Goal: Check status: Check status

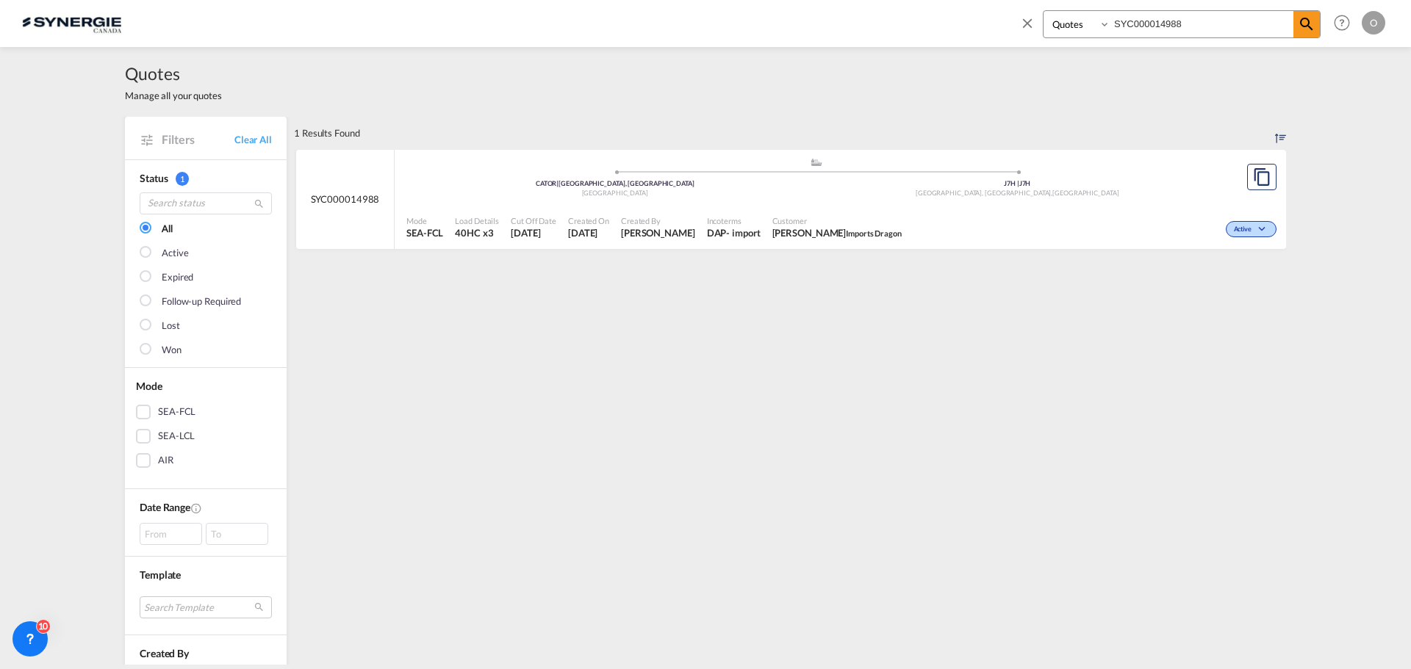
select select "Quotes"
drag, startPoint x: 1214, startPoint y: 19, endPoint x: 1015, endPoint y: 24, distance: 199.1
click at [1015, 24] on div "Bookings Quotes Enquiries SYC000014988 Help Resources Product Release O My Prof…" at bounding box center [1199, 23] width 378 height 46
paste input "808"
click at [602, 223] on span "Created On" at bounding box center [587, 220] width 41 height 11
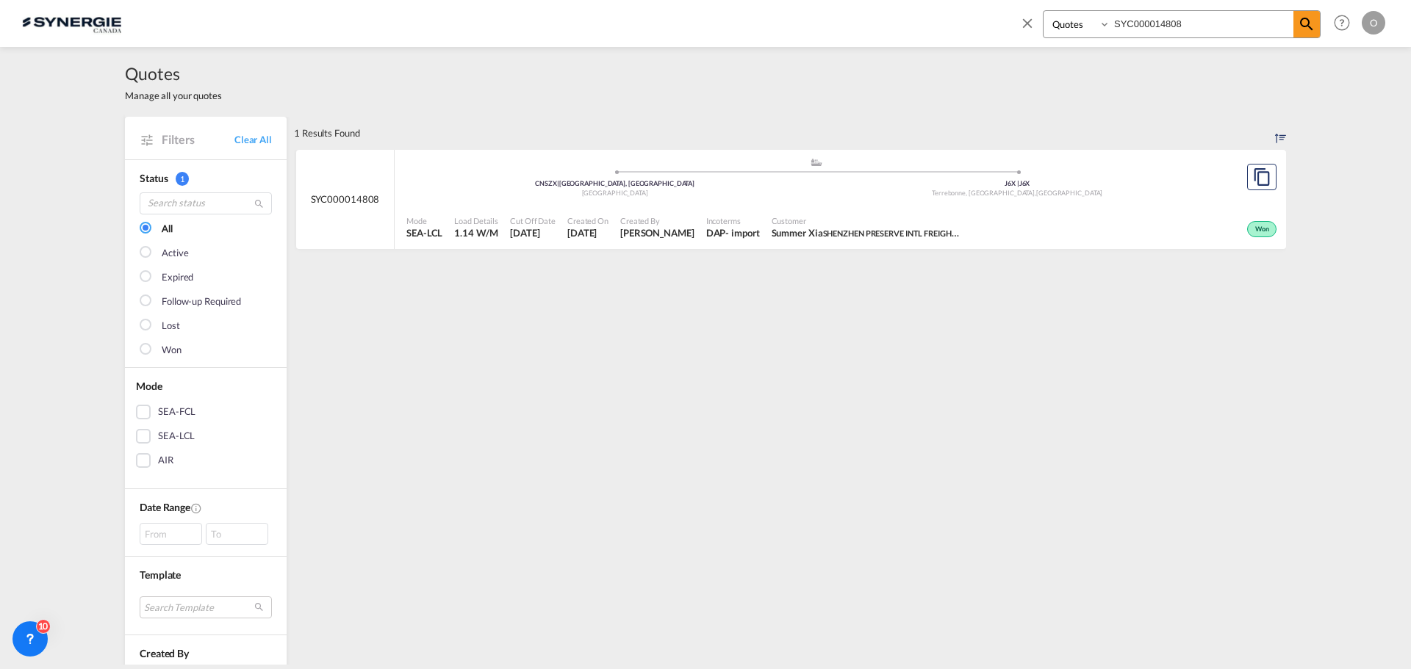
drag, startPoint x: 1220, startPoint y: 20, endPoint x: 1068, endPoint y: 20, distance: 151.3
click at [1068, 20] on div "Bookings Quotes Enquiries SYC000014808" at bounding box center [1182, 24] width 278 height 28
paste input "44"
type input "SYC000014448"
click at [1311, 19] on md-icon "icon-magnify" at bounding box center [1306, 24] width 18 height 18
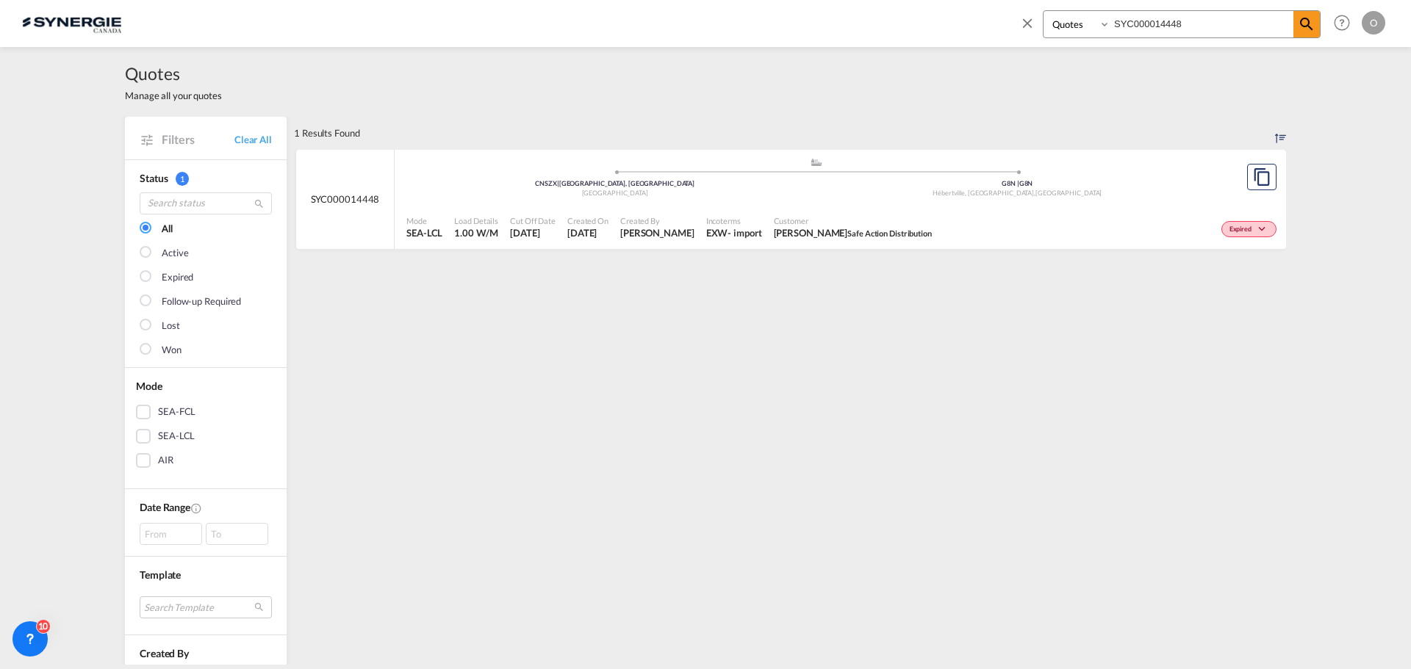
click at [706, 230] on div "EXW" at bounding box center [717, 232] width 22 height 13
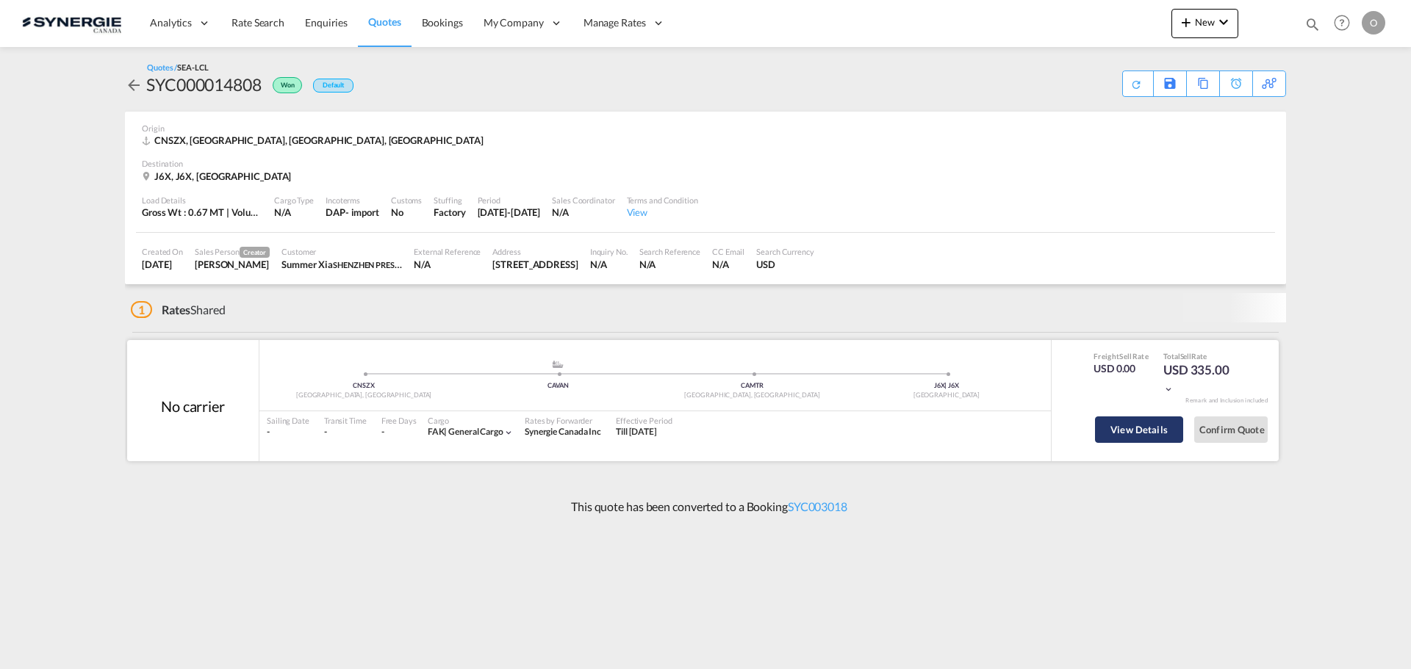
click at [1128, 429] on button "View Details" at bounding box center [1139, 430] width 88 height 26
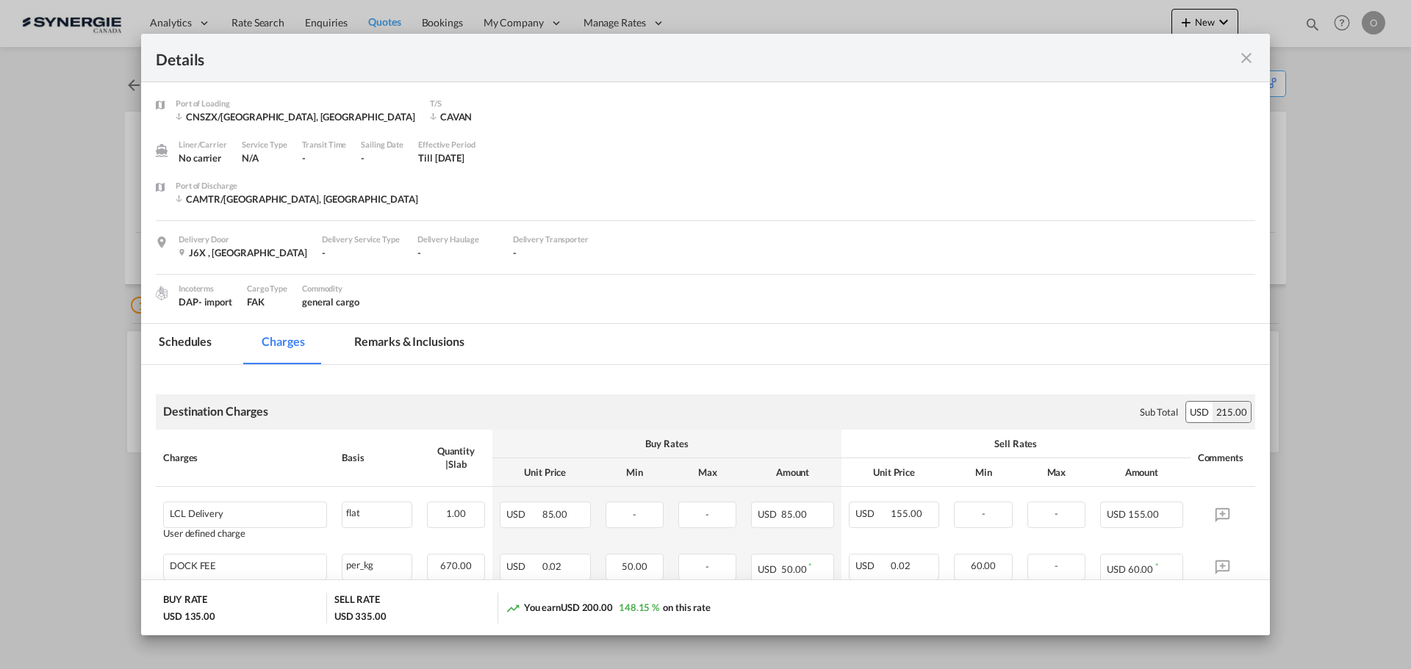
click at [420, 336] on md-tab-item "Remarks & Inclusions" at bounding box center [408, 344] width 145 height 40
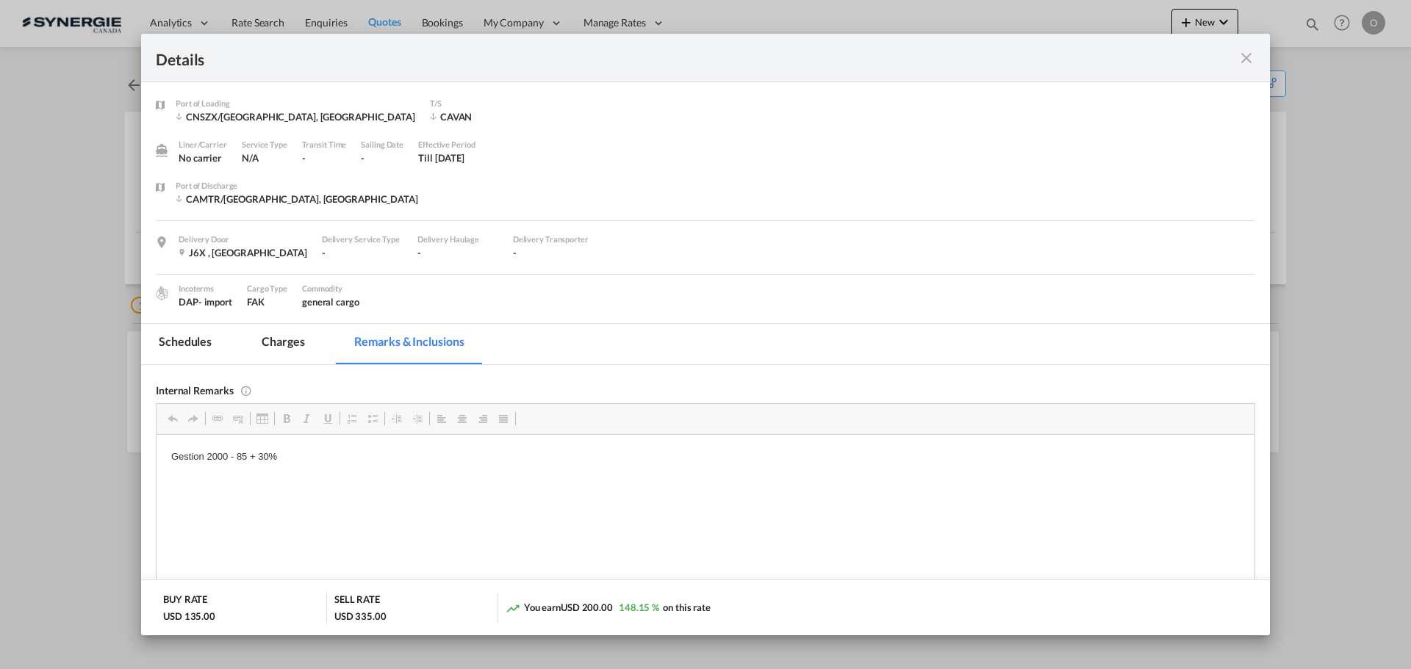
click at [265, 340] on md-tab-item "Charges" at bounding box center [283, 344] width 78 height 40
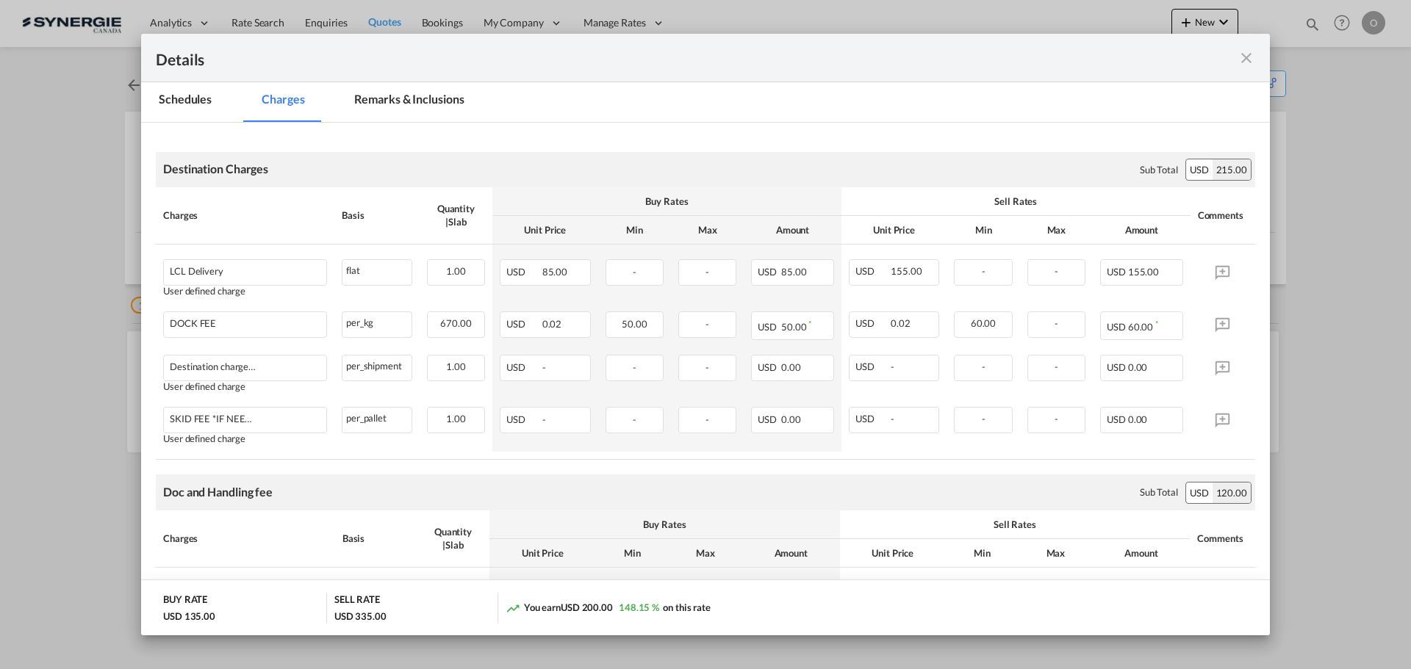
scroll to position [294, 0]
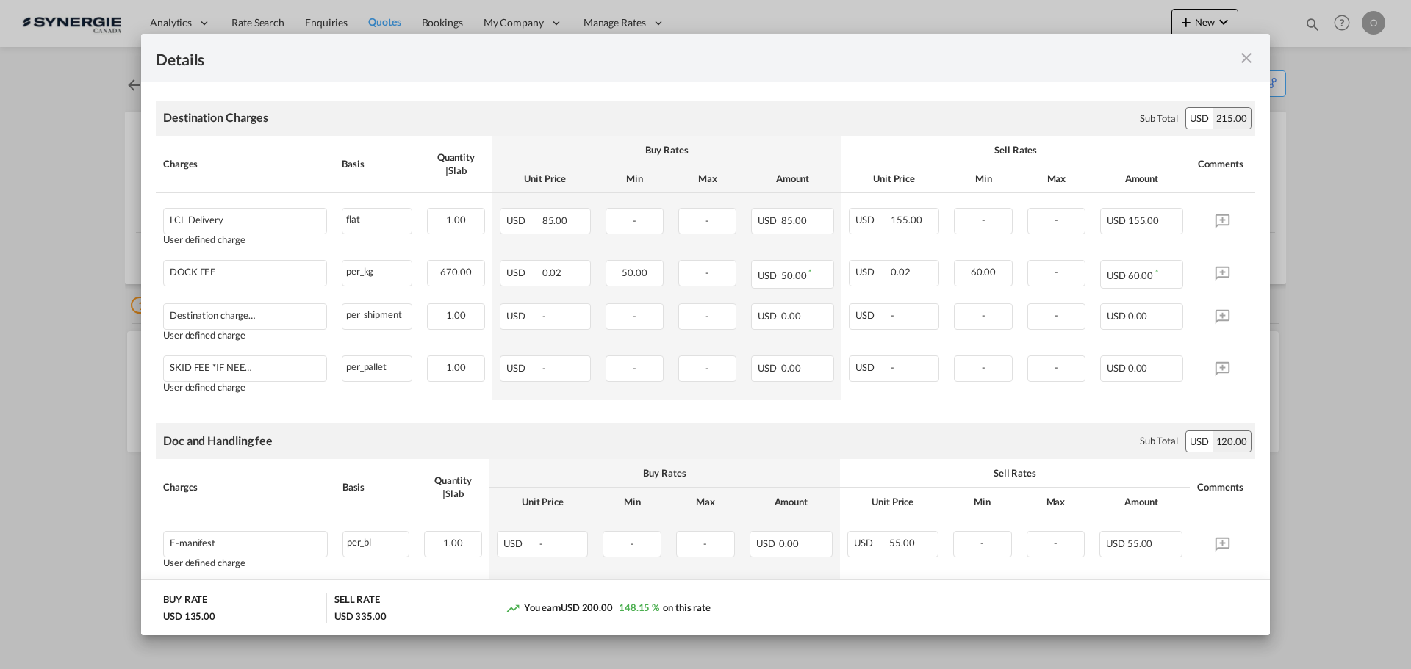
drag, startPoint x: 1314, startPoint y: 69, endPoint x: 1293, endPoint y: 43, distance: 34.0
click at [1314, 69] on div "Details Port of [GEOGRAPHIC_DATA] CNSZX/[GEOGRAPHIC_DATA], GD T/S [GEOGRAPHIC_D…" at bounding box center [705, 334] width 1411 height 669
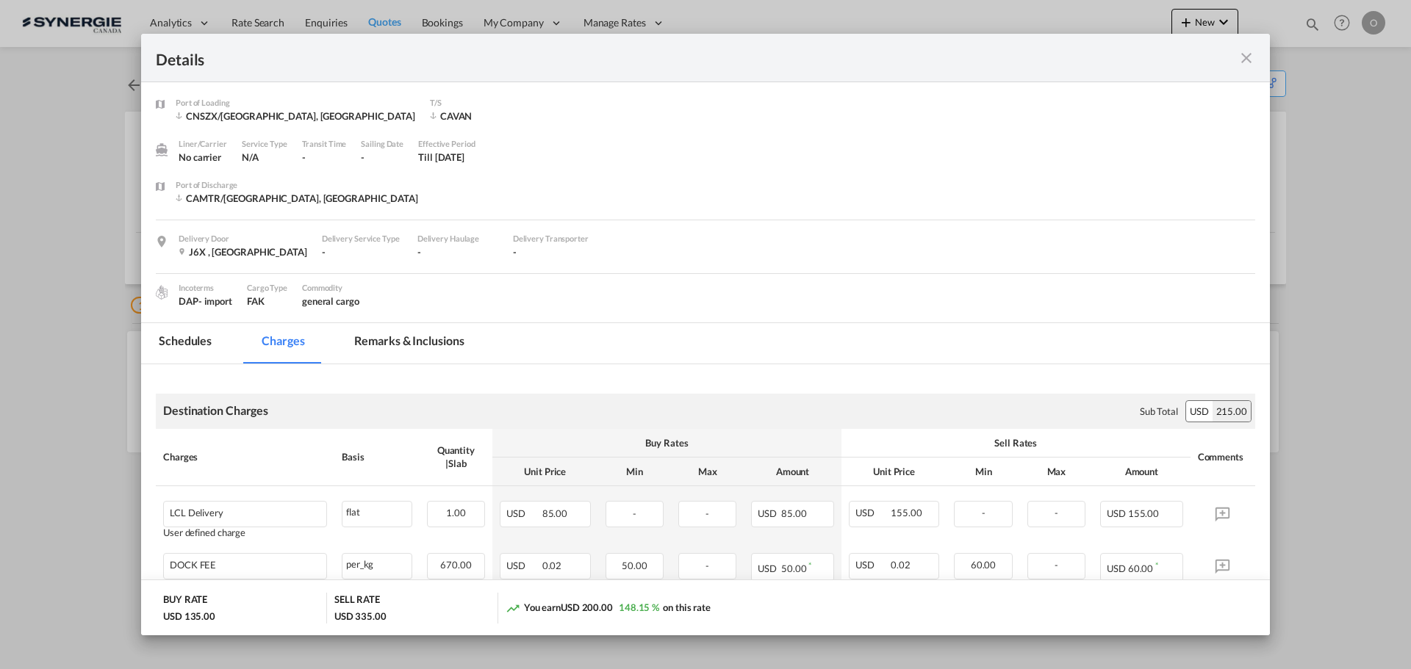
scroll to position [0, 0]
click at [410, 336] on md-tab-item "Remarks & Inclusions" at bounding box center [408, 344] width 145 height 40
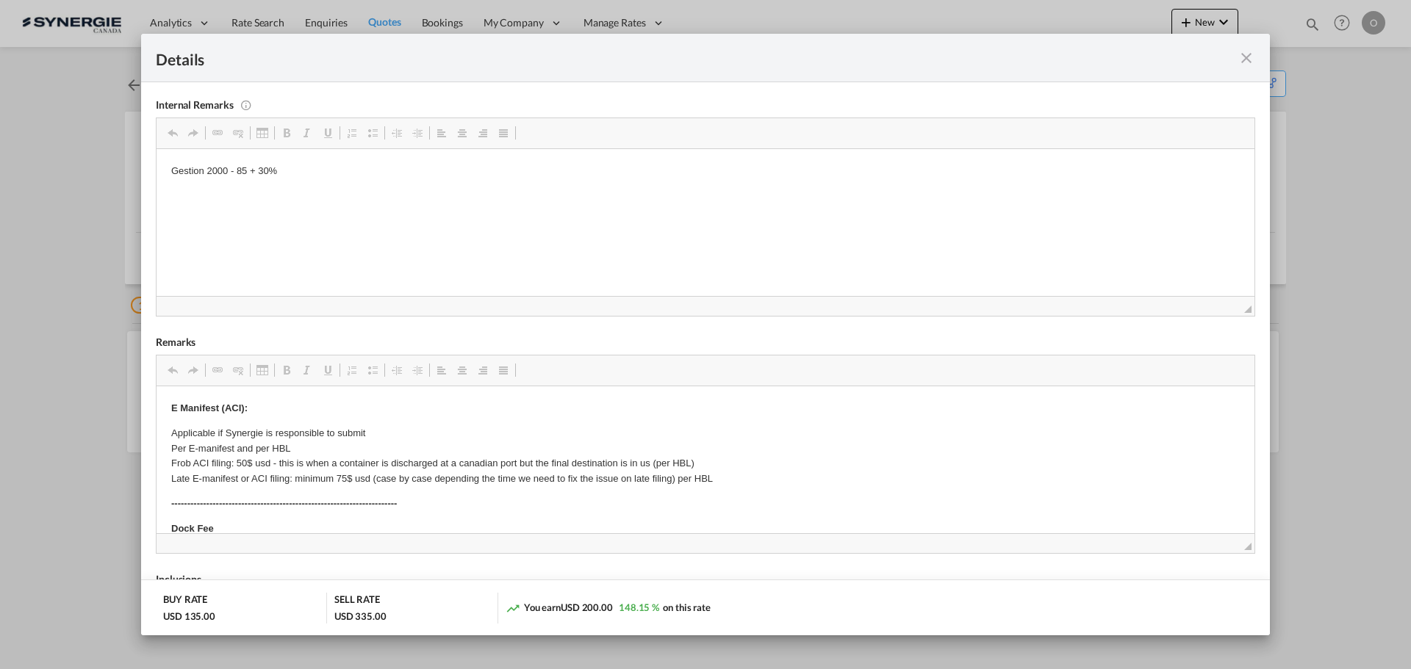
scroll to position [294, 0]
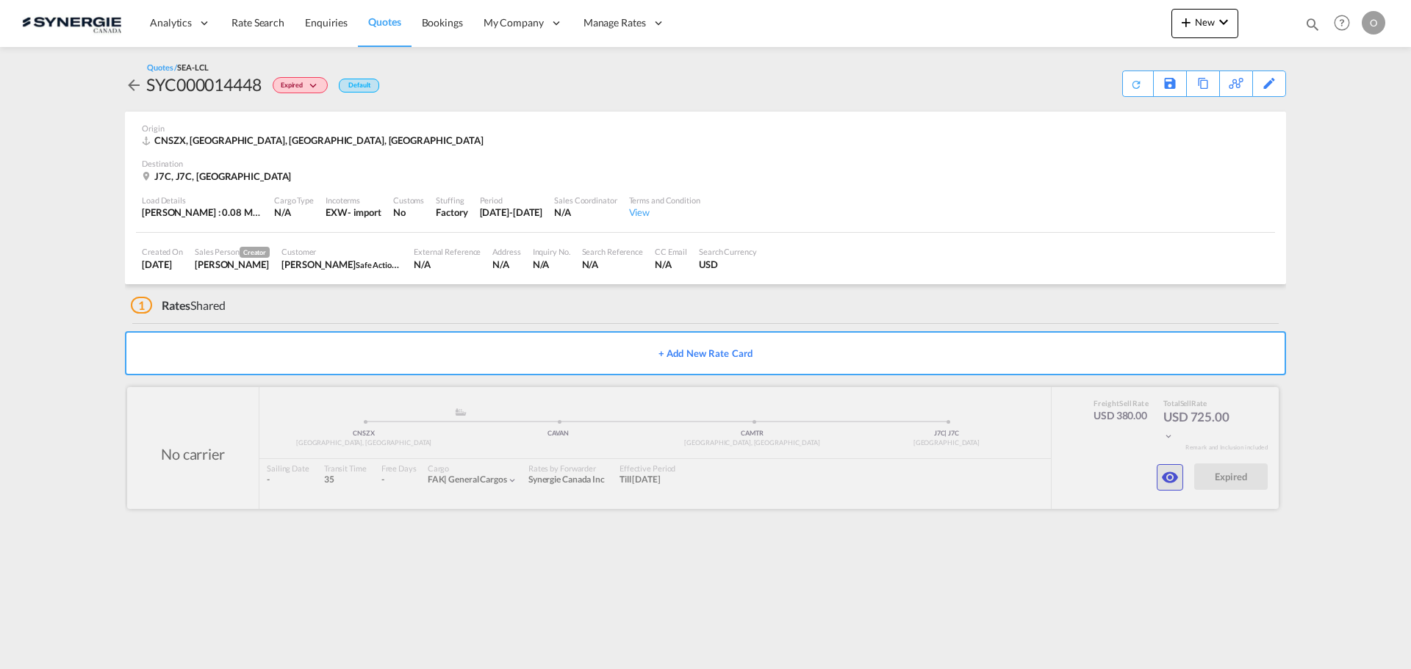
click at [1170, 477] on md-icon "icon-eye" at bounding box center [1170, 478] width 18 height 18
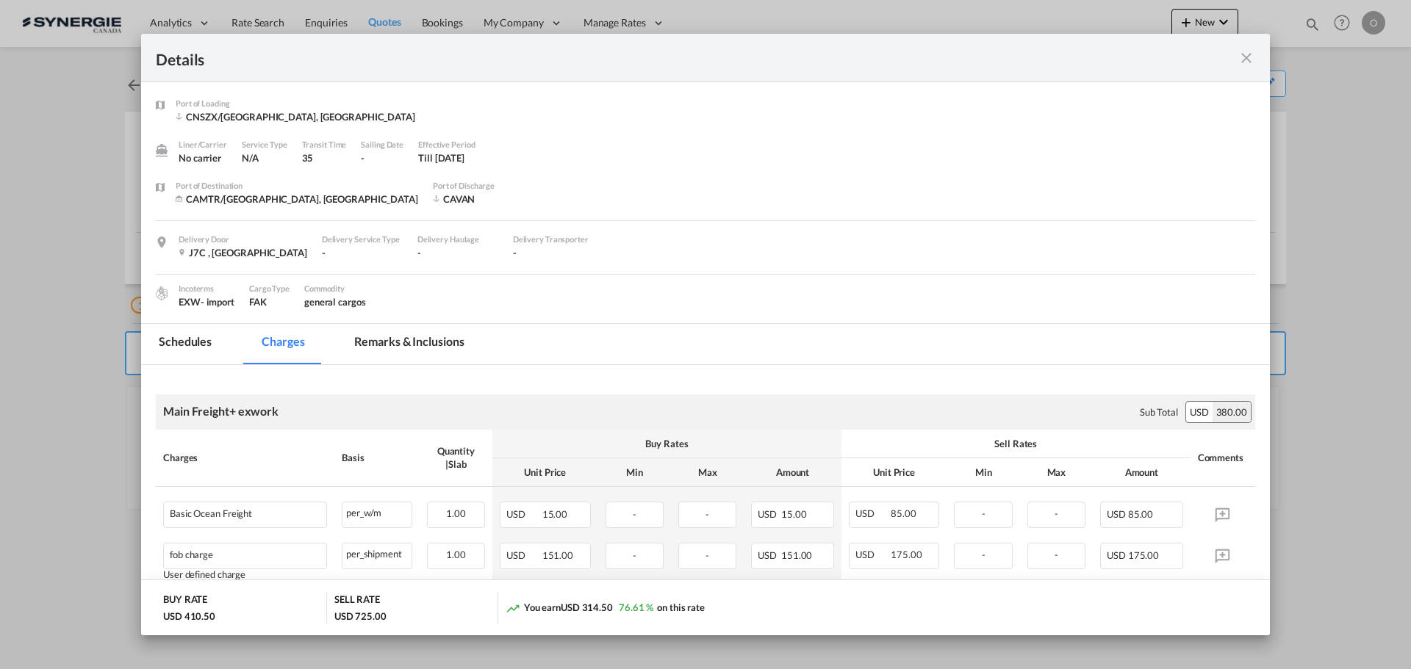
click at [459, 343] on md-tab-item "Remarks & Inclusions" at bounding box center [408, 344] width 145 height 40
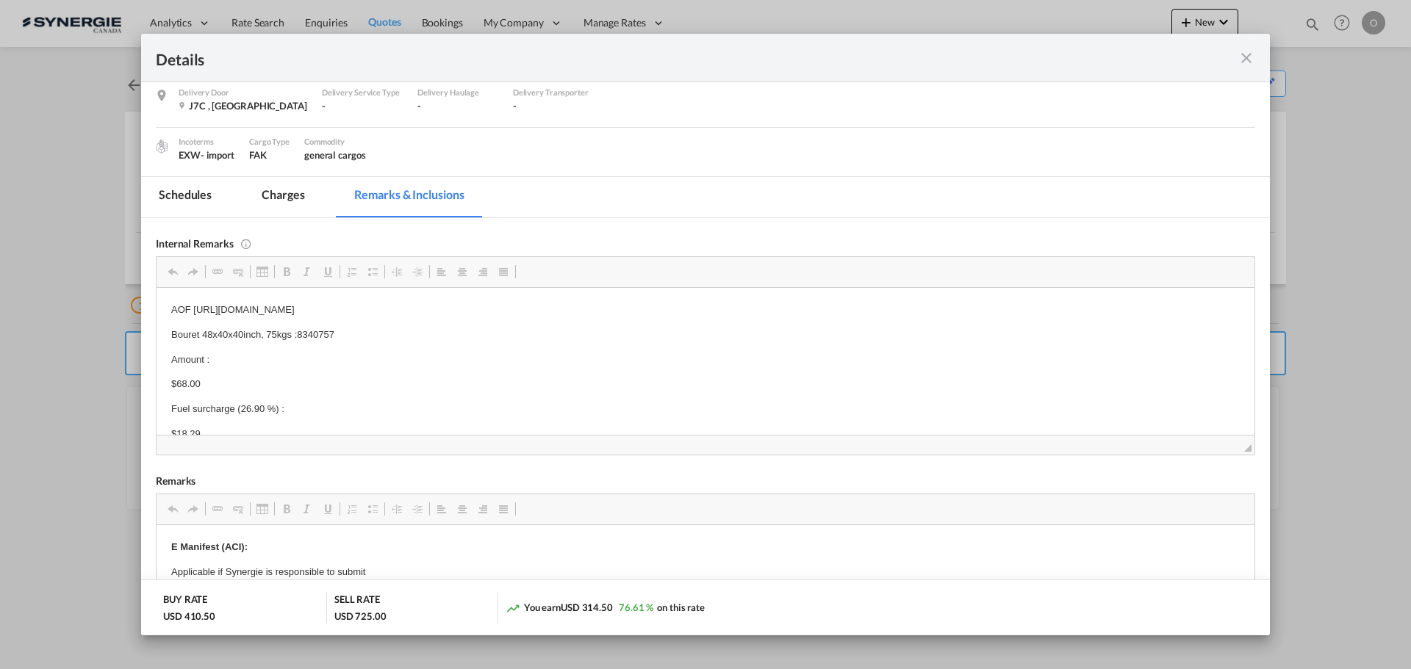
scroll to position [15, 0]
drag, startPoint x: 341, startPoint y: 317, endPoint x: 173, endPoint y: 317, distance: 167.5
click at [173, 317] on p "Bouret 48x40x40inch, 75kgs :8340757" at bounding box center [705, 319] width 1068 height 15
copy p "Bouret 48x40x40inch, 75kgs :8340757"
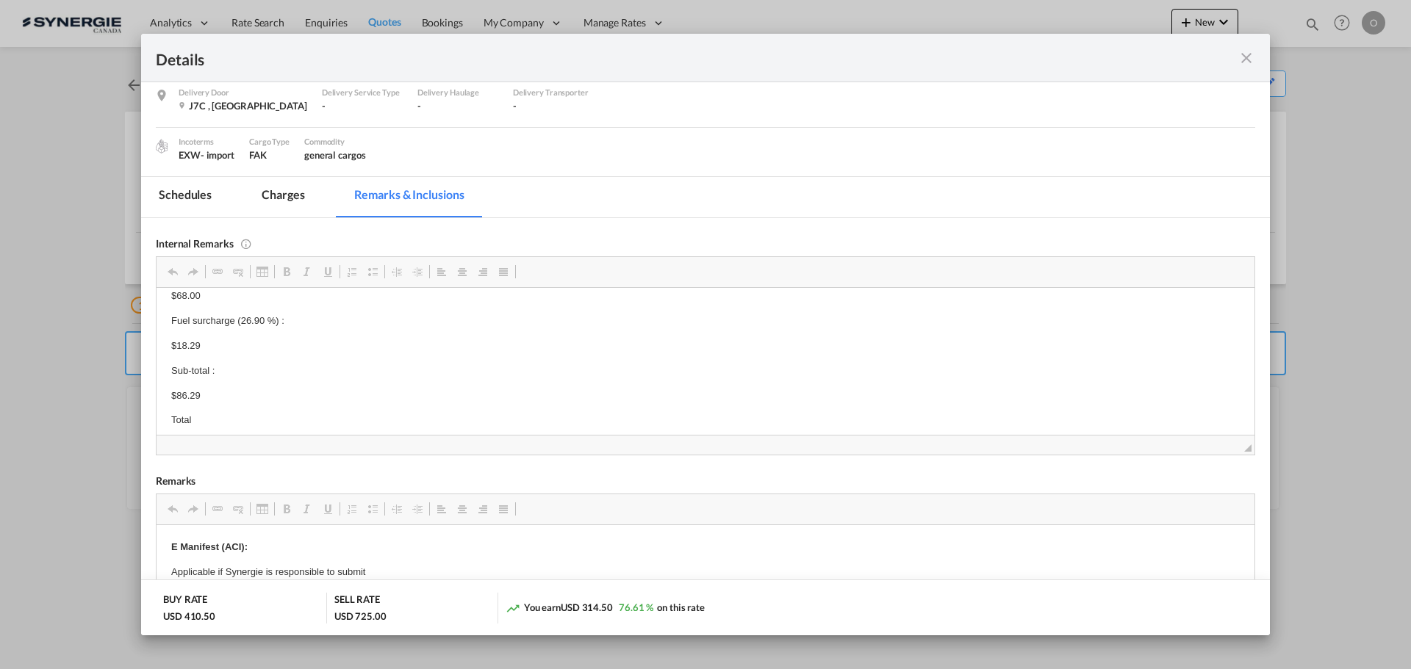
click at [270, 202] on md-tab-item "Charges" at bounding box center [283, 197] width 78 height 40
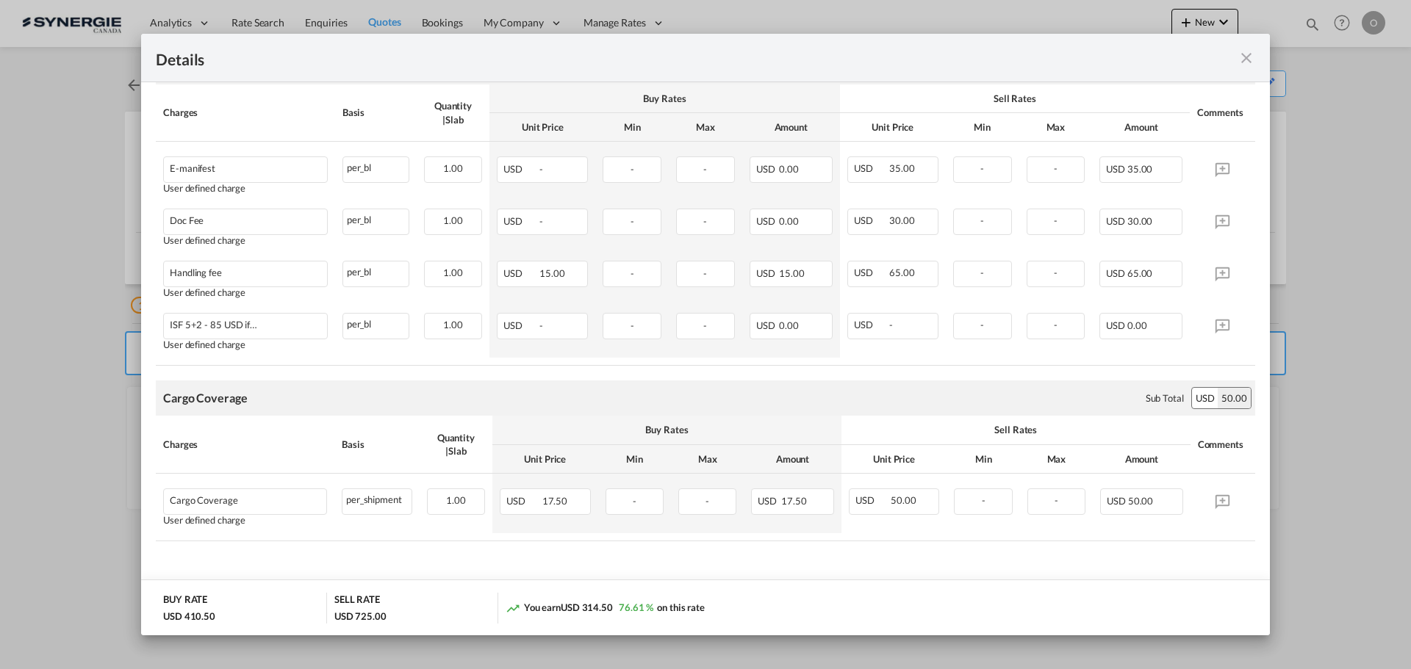
scroll to position [847, 0]
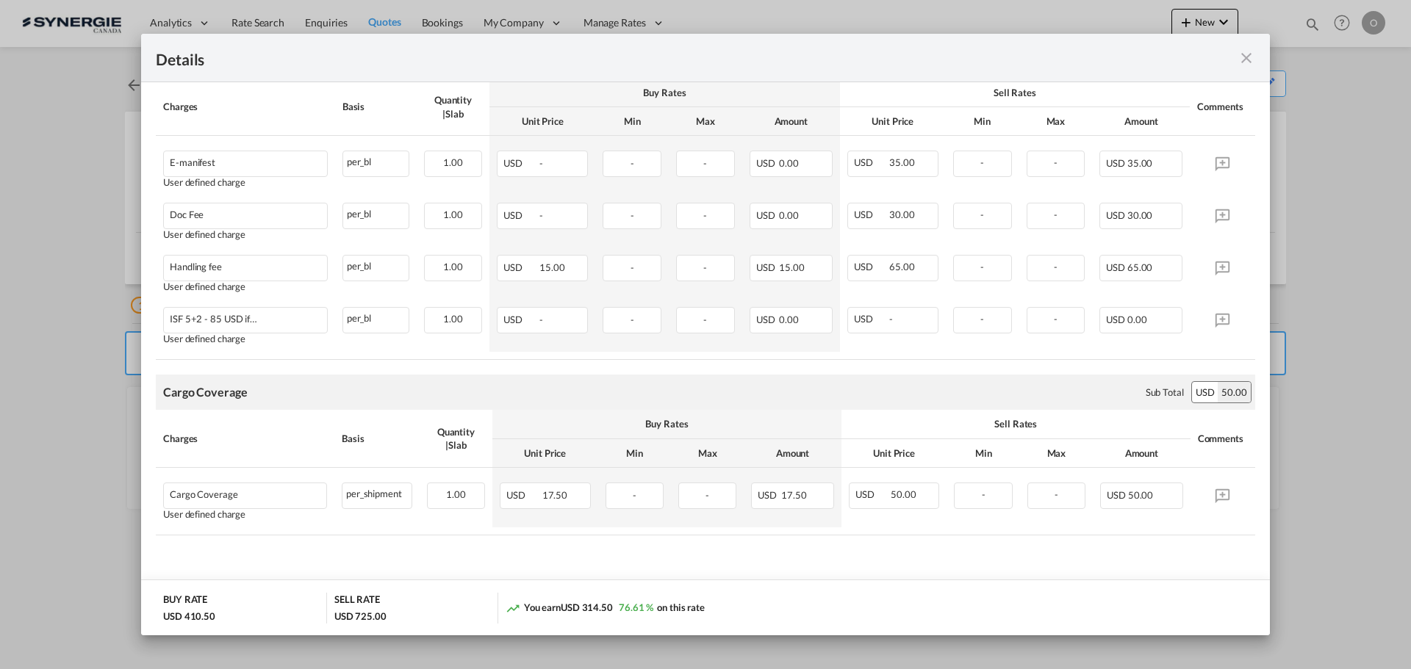
click at [1249, 62] on md-icon "icon-close fg-AAA8AD m-0 cursor" at bounding box center [1246, 58] width 18 height 18
